Goal: Navigation & Orientation: Find specific page/section

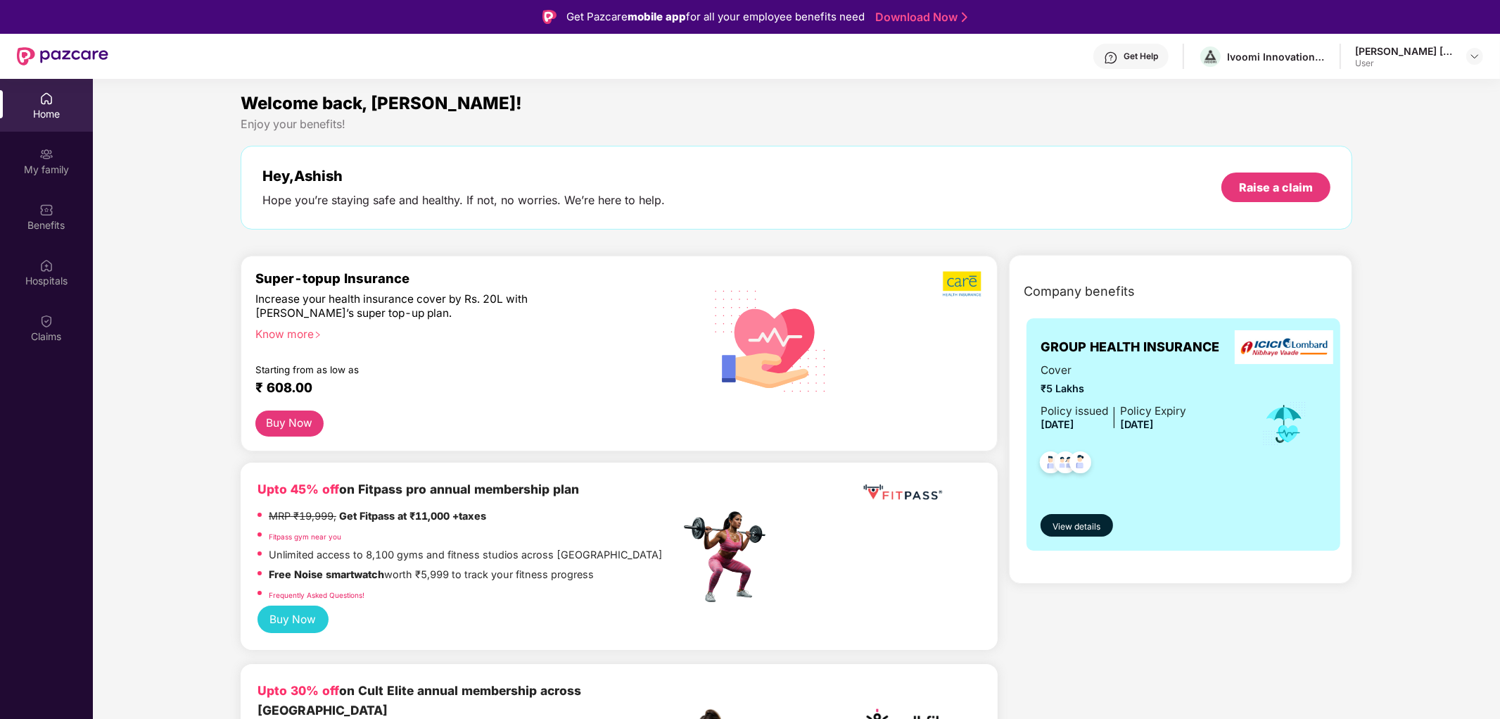
click at [49, 109] on div "Home" at bounding box center [46, 114] width 93 height 14
